Goal: Transaction & Acquisition: Purchase product/service

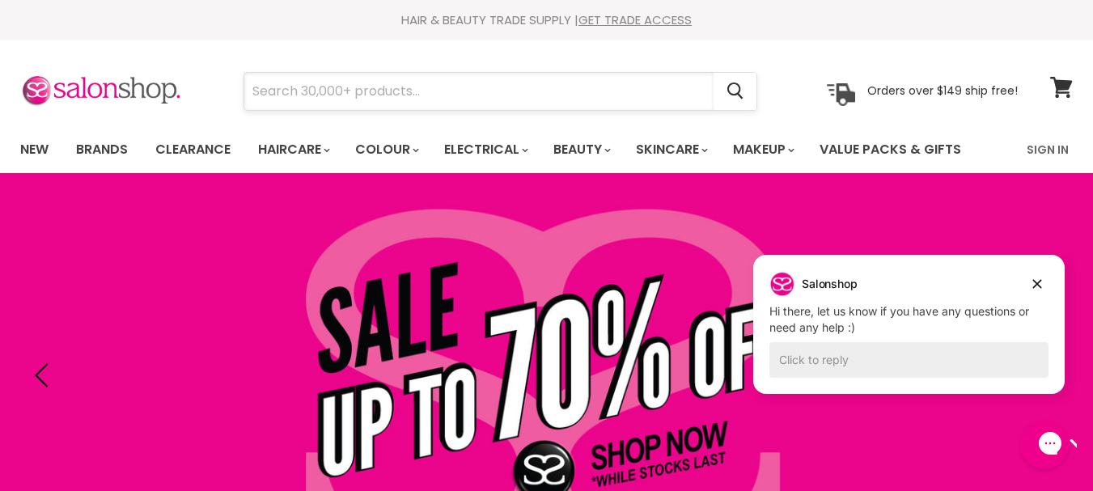
click at [267, 95] on input "Search" at bounding box center [478, 91] width 469 height 37
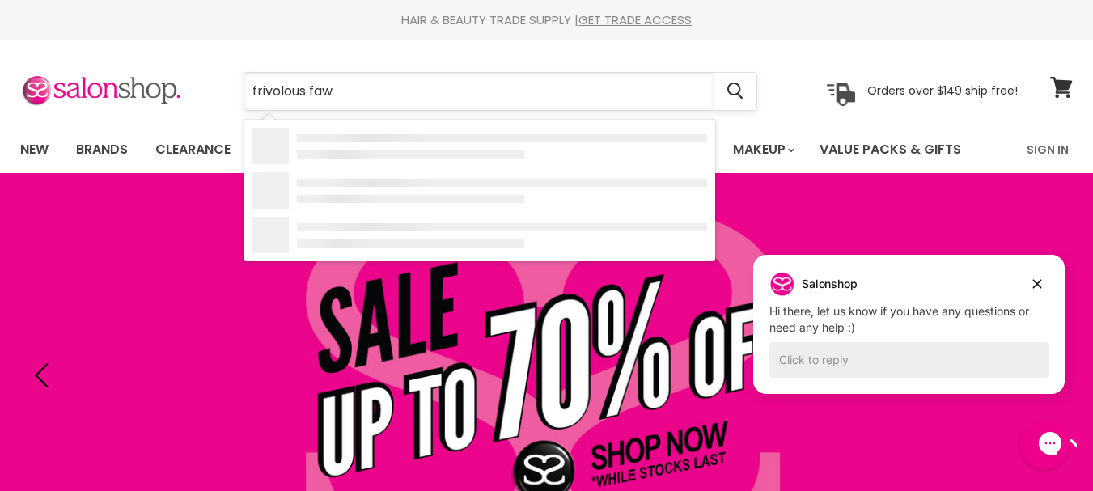
type input "frivolous fawn"
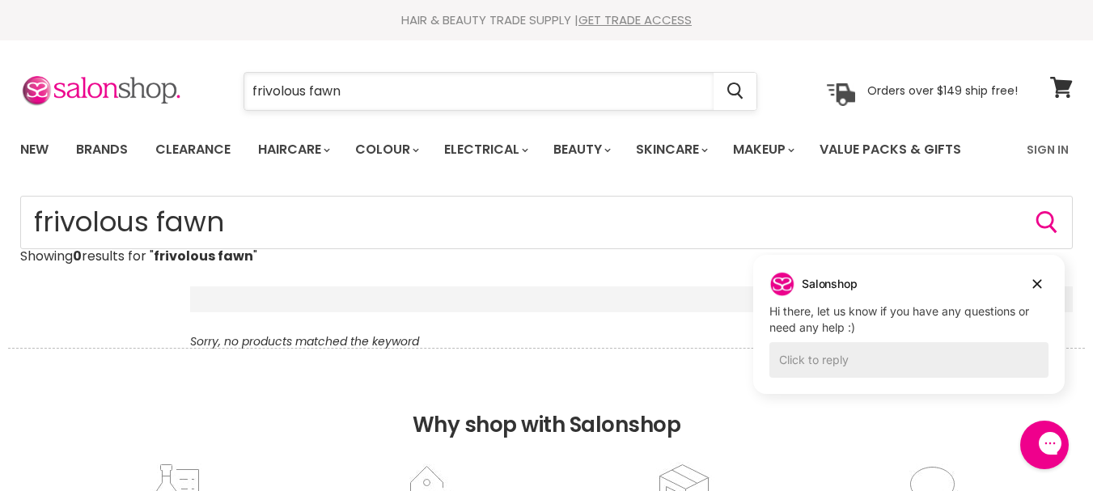
click at [253, 92] on input "frivolous fawn" at bounding box center [478, 91] width 469 height 37
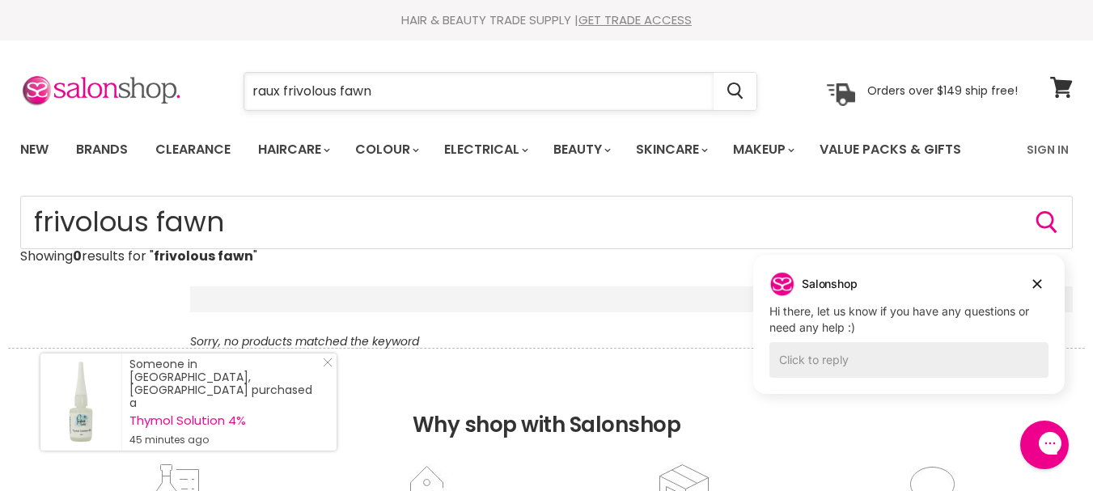
click at [262, 94] on input "raux frivolous fawn" at bounding box center [478, 91] width 469 height 37
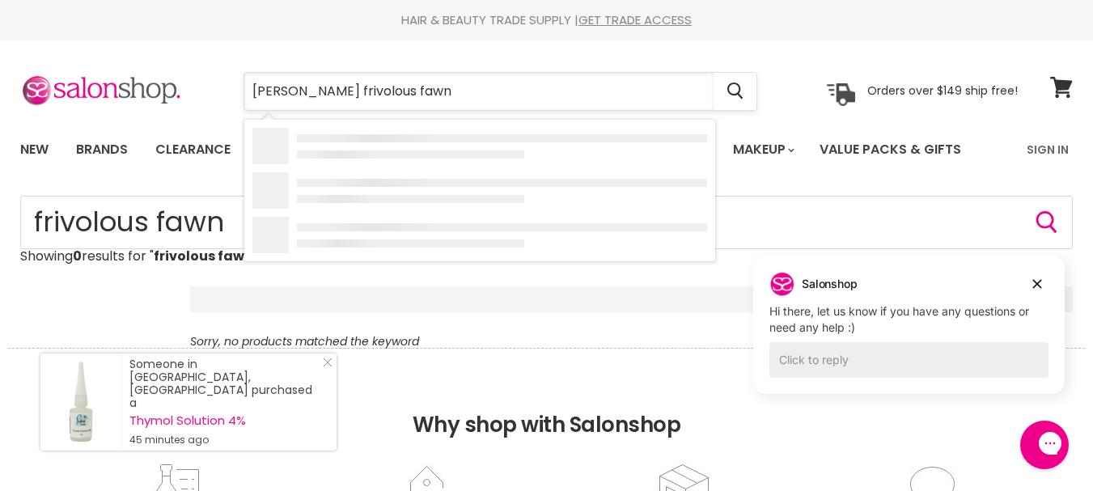
type input "roux frivolous fawn"
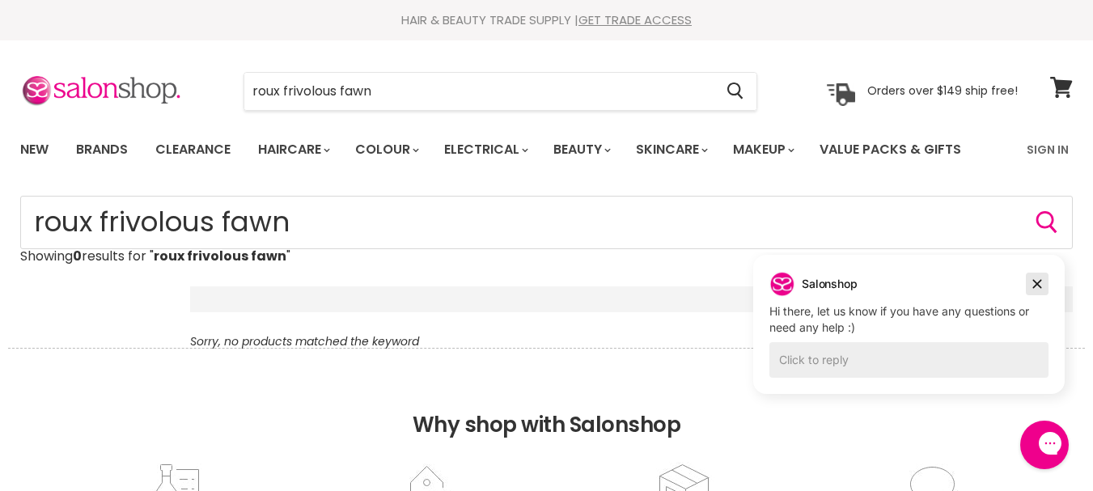
drag, startPoint x: 1038, startPoint y: 281, endPoint x: 1759, endPoint y: 515, distance: 757.5
click at [1038, 281] on icon "Dismiss campaign" at bounding box center [1037, 283] width 16 height 19
